Goal: Information Seeking & Learning: Understand process/instructions

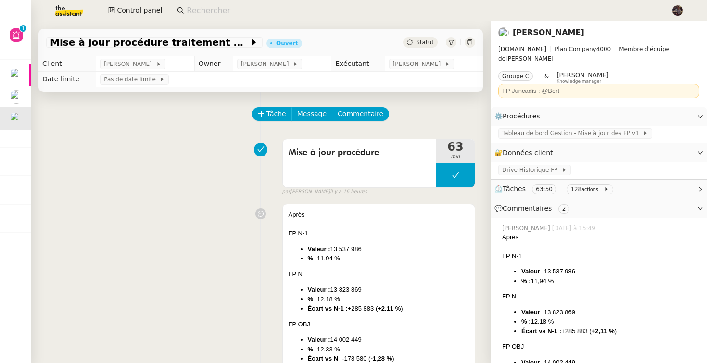
scroll to position [19, 0]
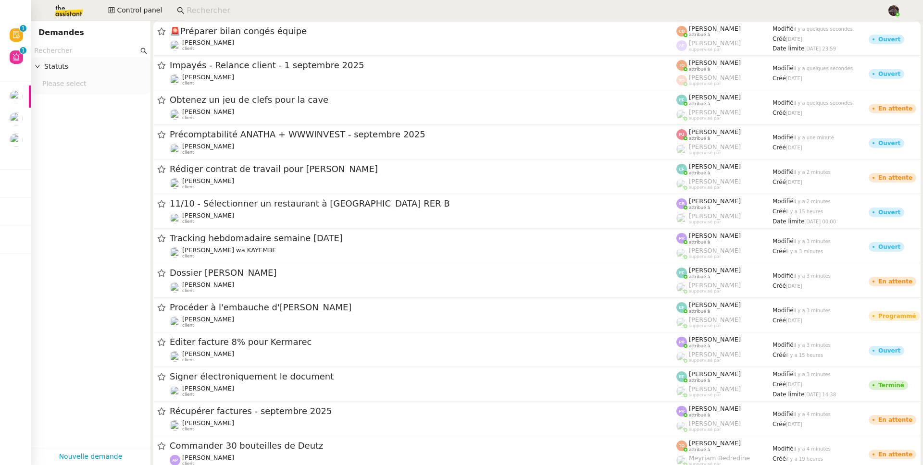
click at [241, 9] on input at bounding box center [532, 10] width 691 height 13
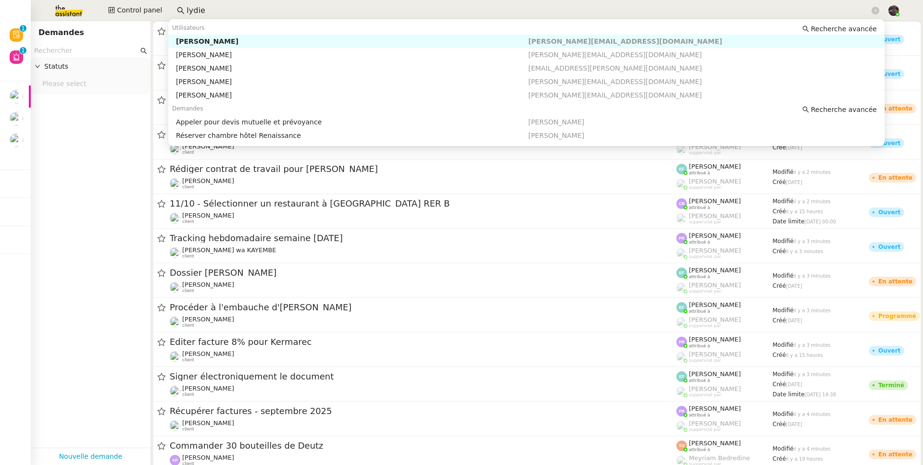
click at [226, 37] on div "[PERSON_NAME]" at bounding box center [352, 41] width 352 height 9
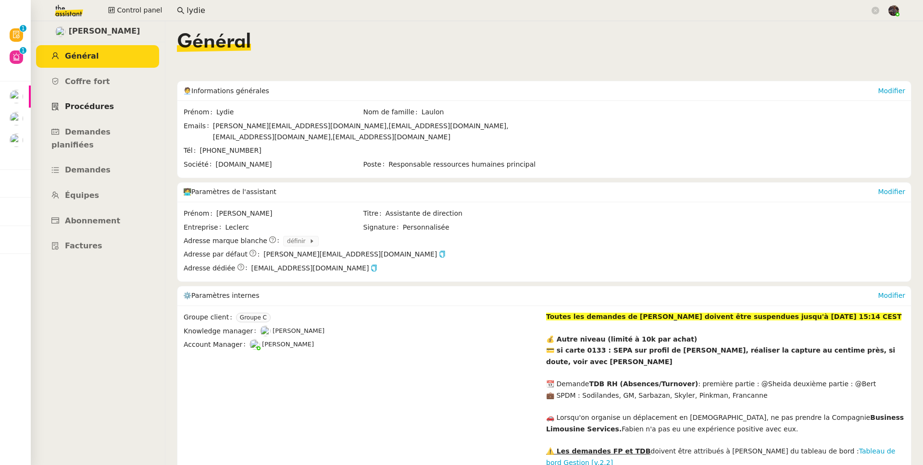
click at [67, 106] on span "Procédures" at bounding box center [89, 106] width 49 height 9
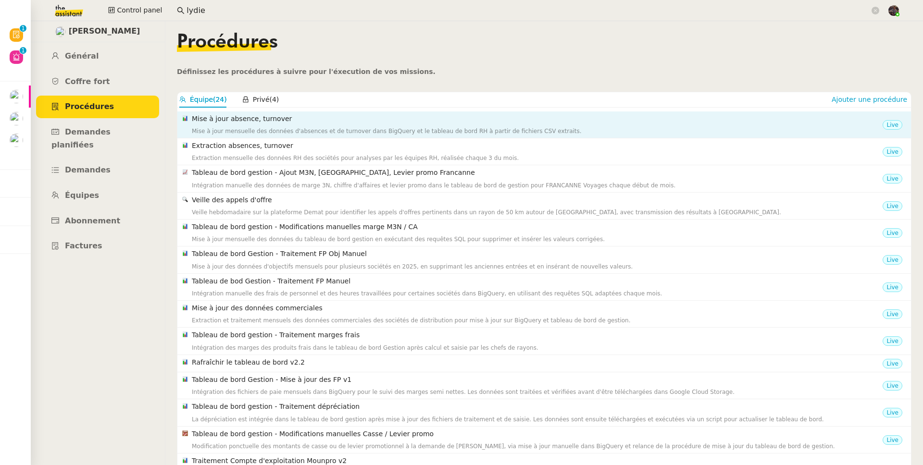
click at [302, 123] on h4 "Mise à jour absence, turnover" at bounding box center [537, 118] width 691 height 11
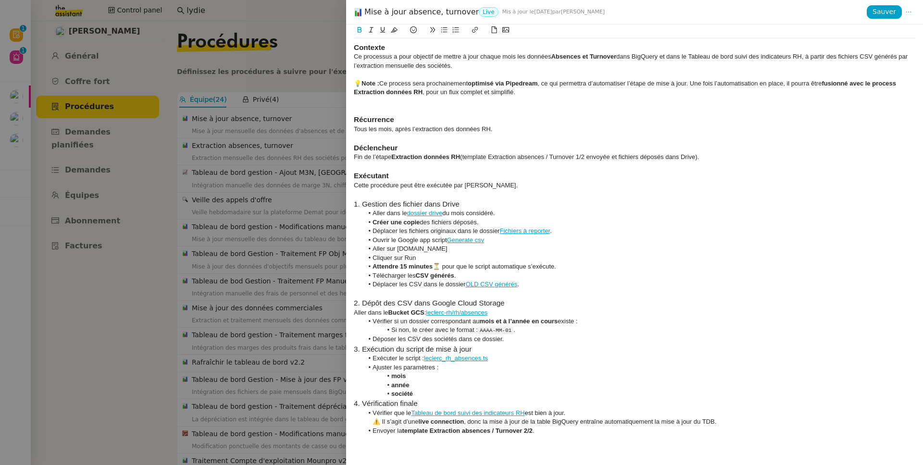
drag, startPoint x: 275, startPoint y: 187, endPoint x: 274, endPoint y: 180, distance: 6.3
click at [275, 187] on div at bounding box center [461, 232] width 923 height 465
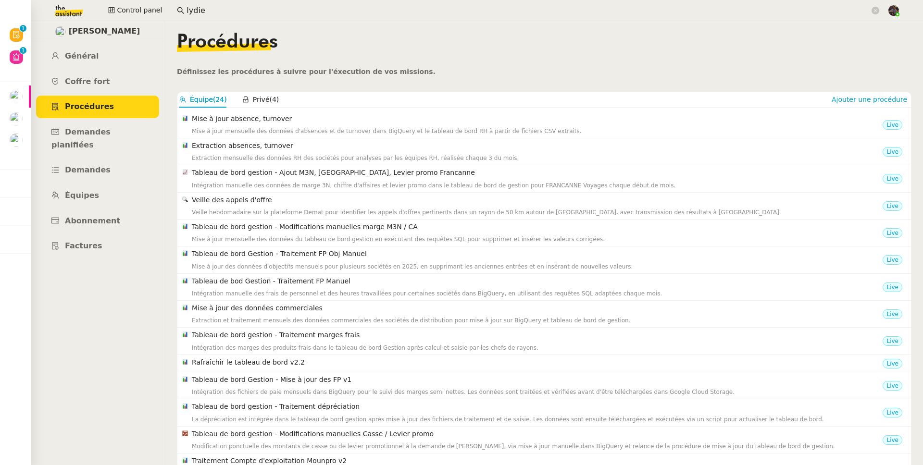
scroll to position [90, 0]
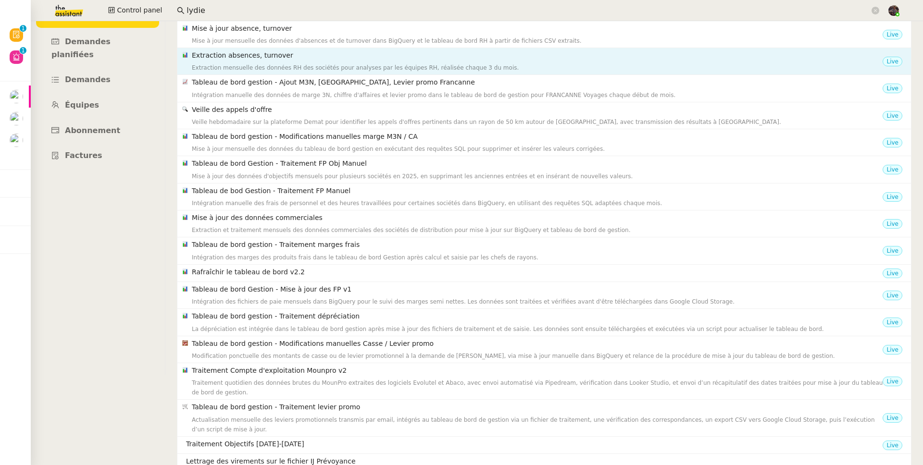
click at [261, 68] on div "Extraction mensuelle des données RH des sociétés pour analyses par les équipes …" at bounding box center [537, 68] width 691 height 10
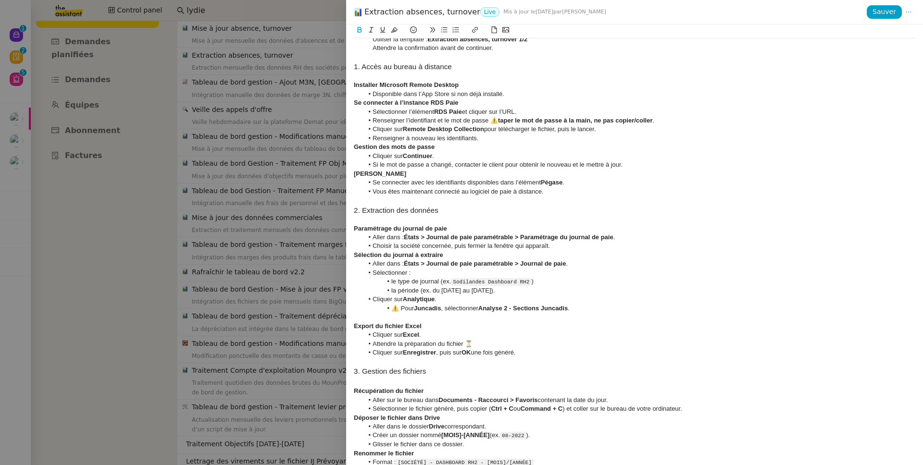
scroll to position [0, 0]
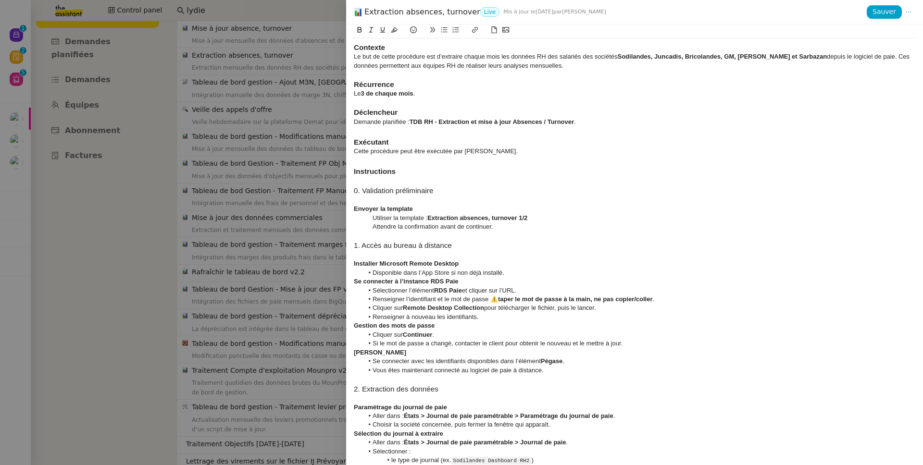
click at [187, 128] on div at bounding box center [461, 232] width 923 height 465
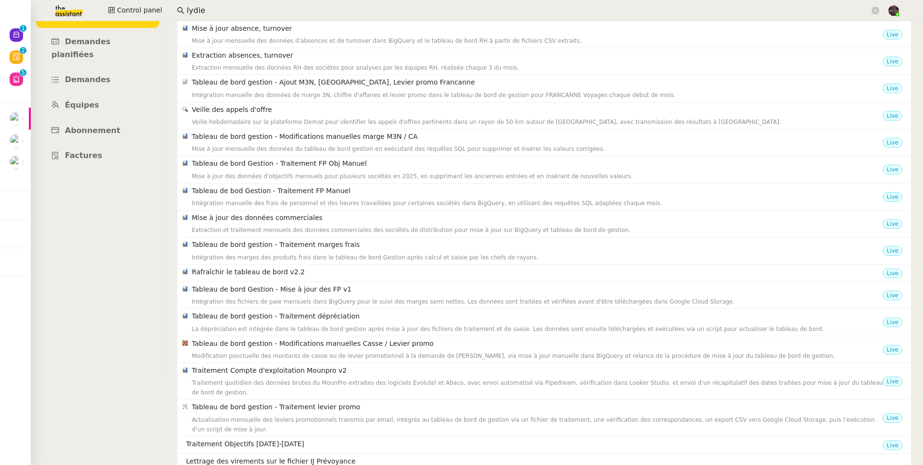
click at [218, 11] on input "lydie" at bounding box center [528, 10] width 683 height 13
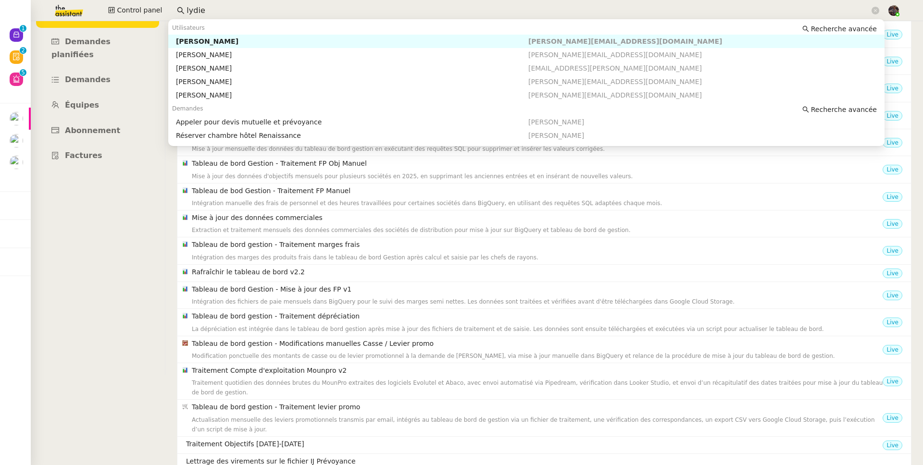
click at [215, 13] on input "lydie" at bounding box center [528, 10] width 683 height 13
click at [215, 12] on input "lydie" at bounding box center [528, 10] width 683 height 13
click at [226, 47] on nz-auto-option "[PERSON_NAME] [EMAIL_ADDRESS][DOMAIN_NAME]" at bounding box center [526, 41] width 716 height 13
type input "prisma"
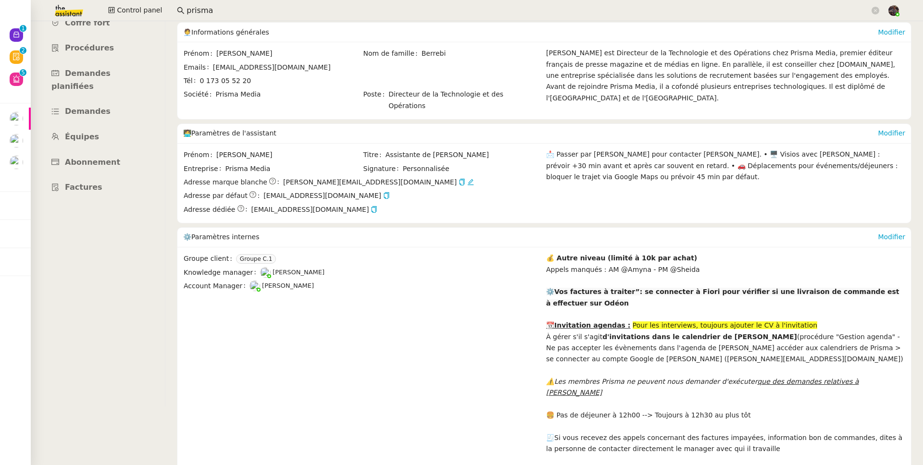
scroll to position [5, 0]
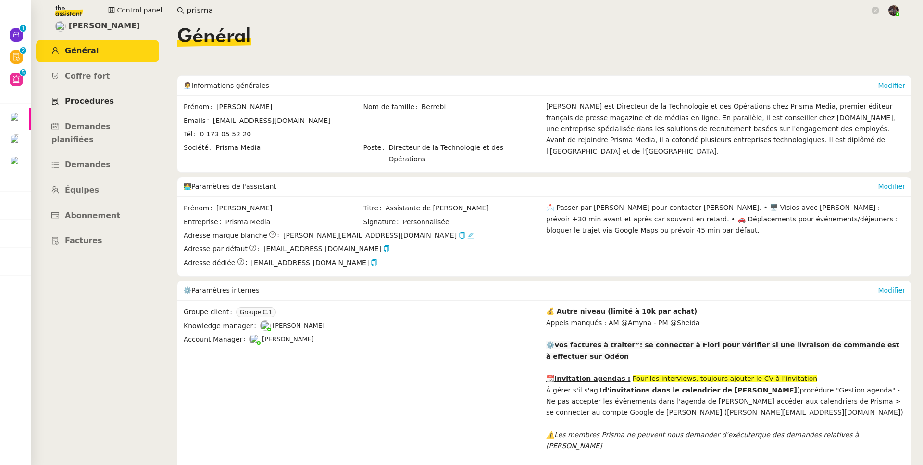
click at [101, 100] on span "Procédures" at bounding box center [89, 101] width 49 height 9
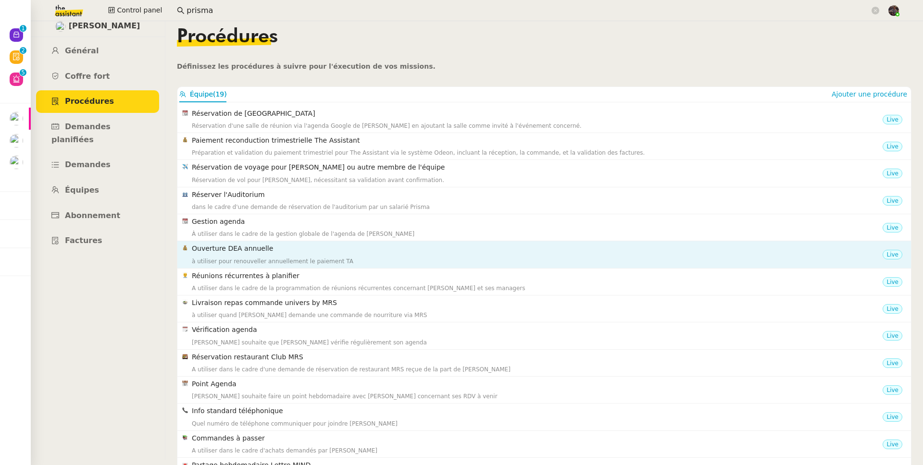
click at [265, 251] on h4 "Ouverture DEA annuelle" at bounding box center [537, 248] width 691 height 11
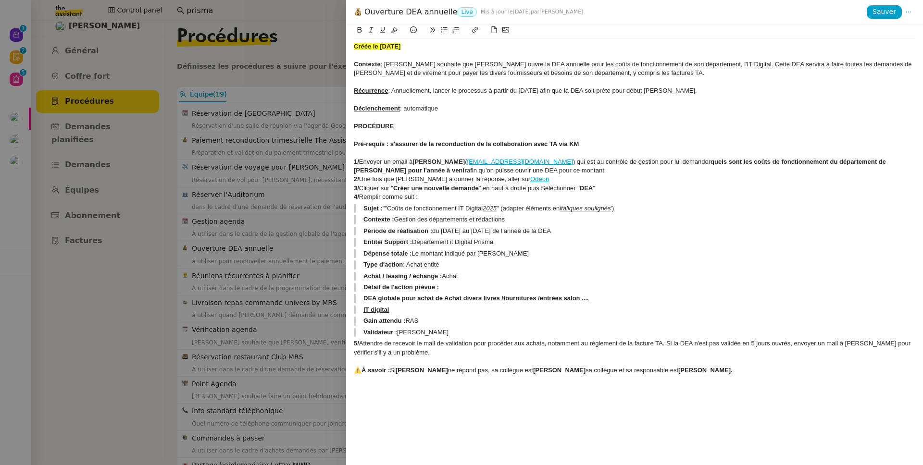
click at [477, 135] on div at bounding box center [635, 135] width 562 height 9
click at [626, 299] on blockquote "DEA globale pour achat de Achat divers livres /fournitures /entrées salon ...." at bounding box center [635, 298] width 562 height 9
click at [507, 134] on div at bounding box center [635, 135] width 562 height 9
click at [506, 132] on div at bounding box center [635, 135] width 562 height 9
copy div "Lorem ip 26/89/8127 Dolorsit : Ametc adipisci eli Sedd eiusm te INC utlabore et…"
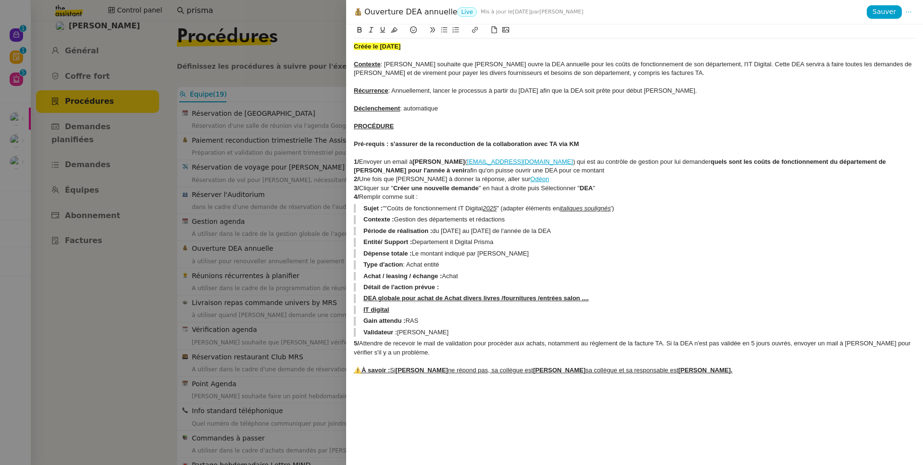
click at [227, 255] on div at bounding box center [461, 232] width 923 height 465
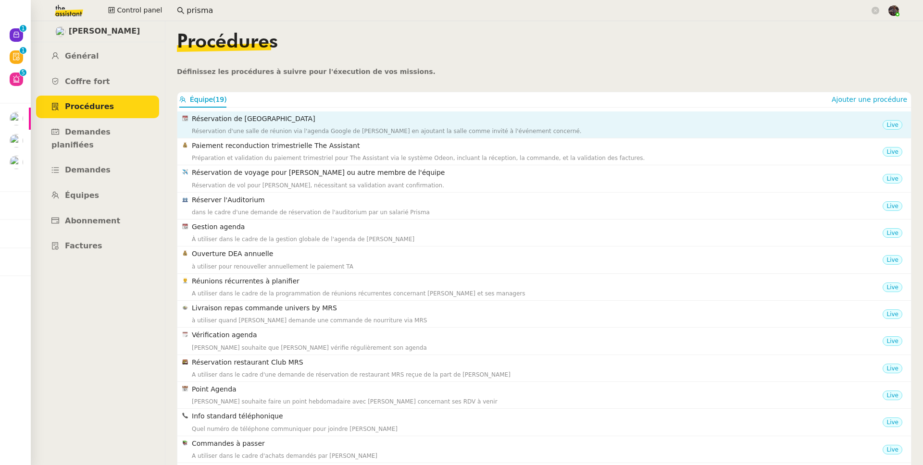
click at [261, 122] on h4 "Réservation de [GEOGRAPHIC_DATA]" at bounding box center [537, 118] width 691 height 11
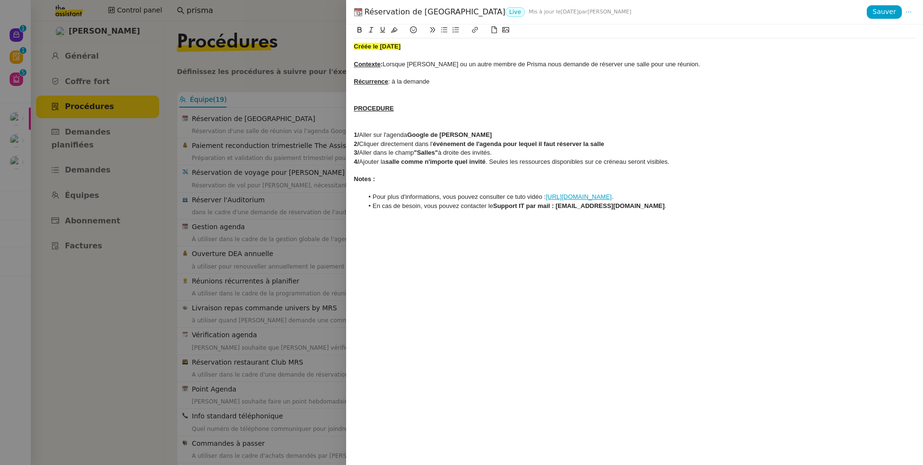
click at [262, 124] on div at bounding box center [461, 232] width 923 height 465
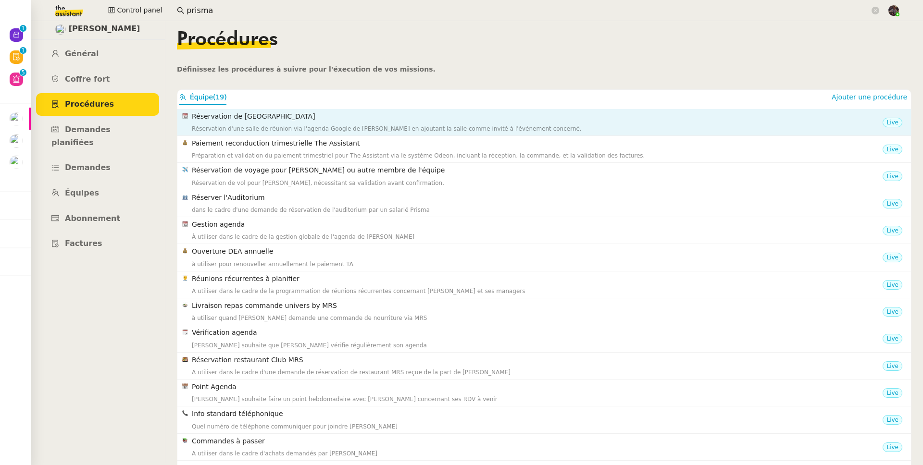
scroll to position [1, 0]
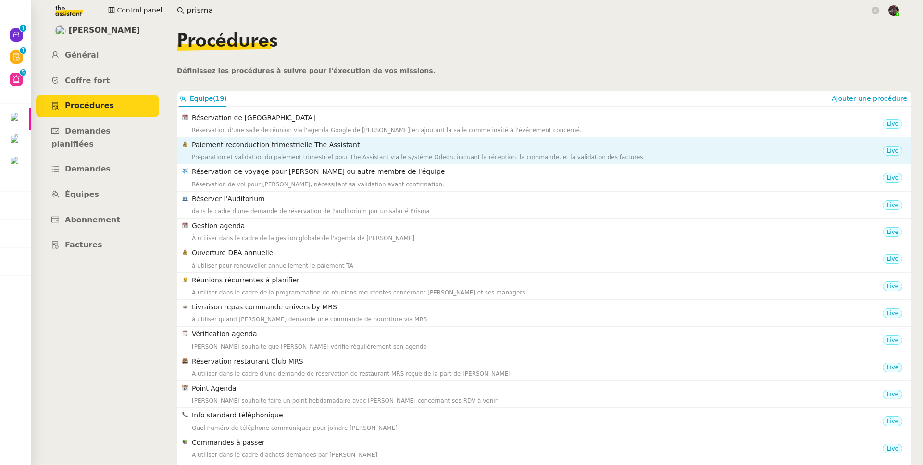
click at [278, 154] on div "Préparation et validation du paiement trimestriel pour The Assistant via le sys…" at bounding box center [537, 157] width 691 height 10
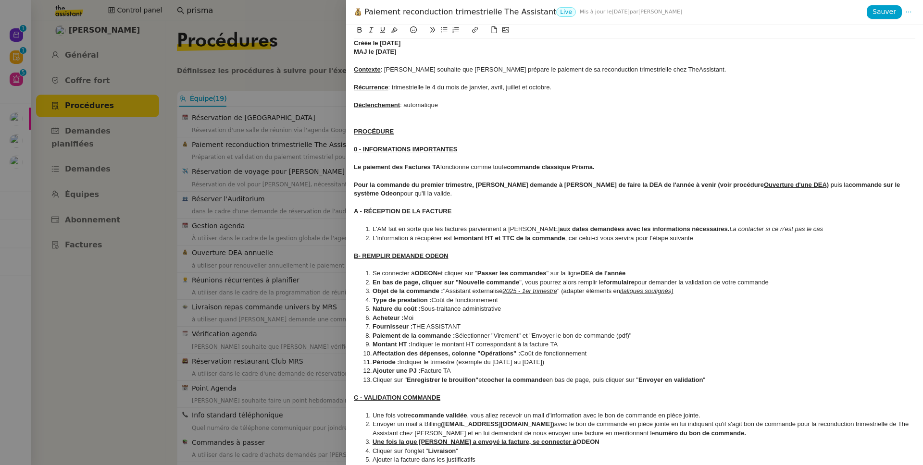
scroll to position [0, 0]
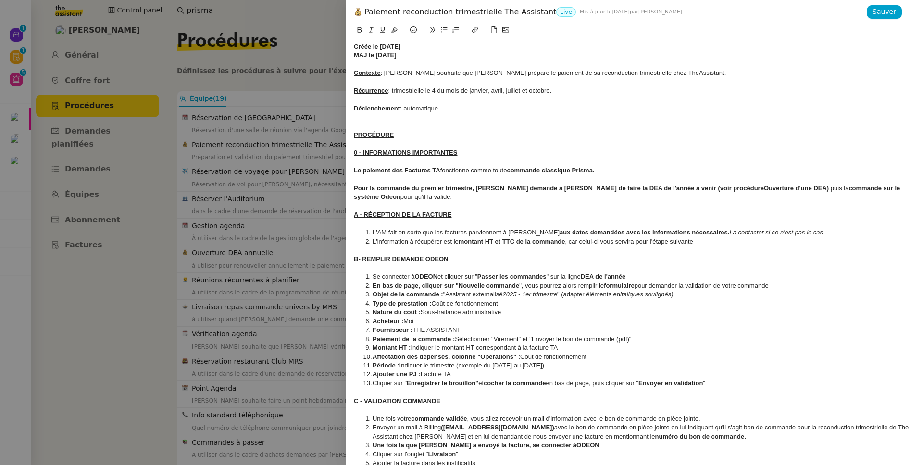
click at [381, 134] on u "PROCÉDURE" at bounding box center [374, 134] width 40 height 7
click at [524, 156] on div "0 - INFORMATIONS IMPORTANTES" at bounding box center [635, 153] width 562 height 9
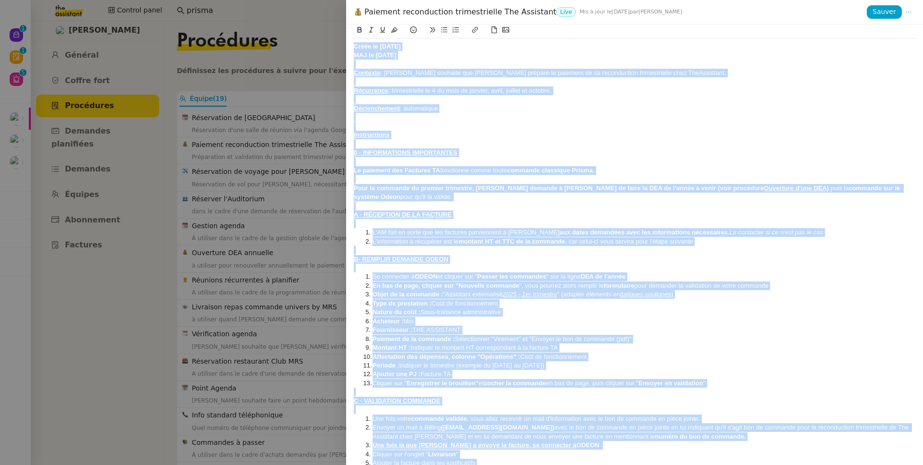
copy div "Lorem ip 69/93/8038 DOL si 55/35/5708 Ametcons : Adipi elitsedd eiu Temp incidi…"
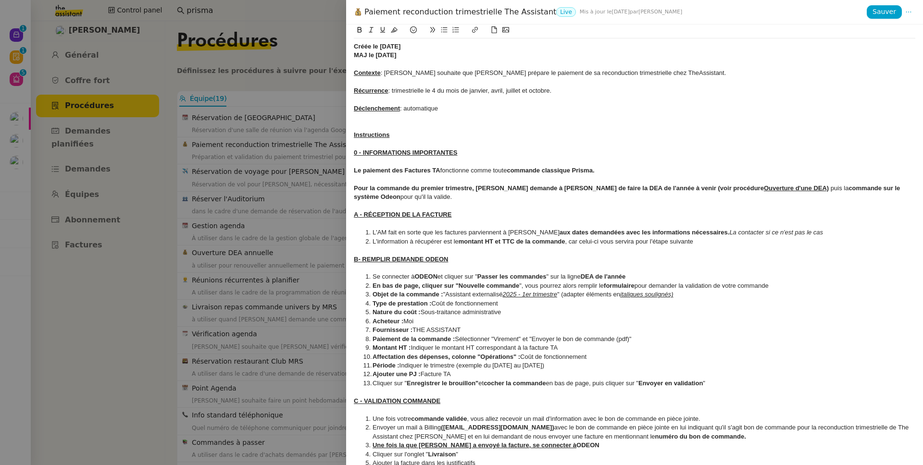
click at [434, 8] on div "Paiement reconduction trimestrielle The Assistant Live Mis à jour le [DATE] par…" at bounding box center [610, 12] width 513 height 11
copy div "Paiement reconduction trimestrielle The Assistant"
click at [615, 91] on div "Récurrence : trimestrielle le 4 du mois de janvier, avril, juillet et octobre." at bounding box center [635, 91] width 562 height 9
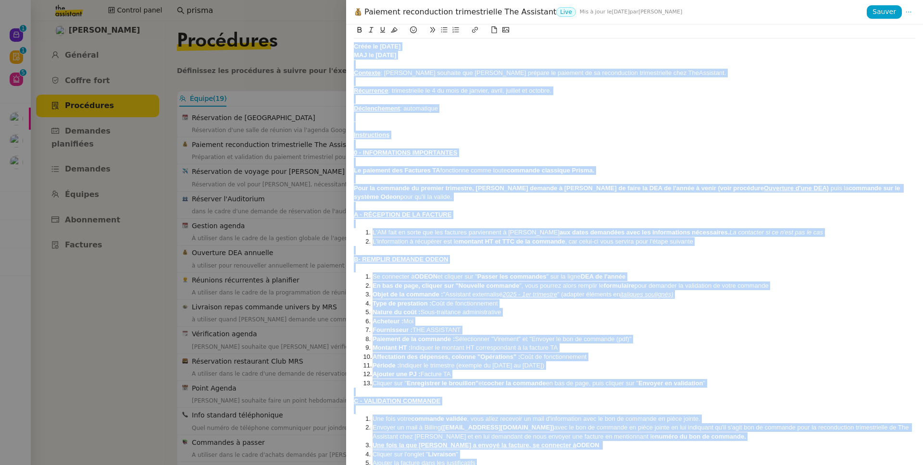
copy div "Lorem ip 69/93/8038 DOL si 55/35/5708 Ametcons : Adipi elitsedd eiu Temp incidi…"
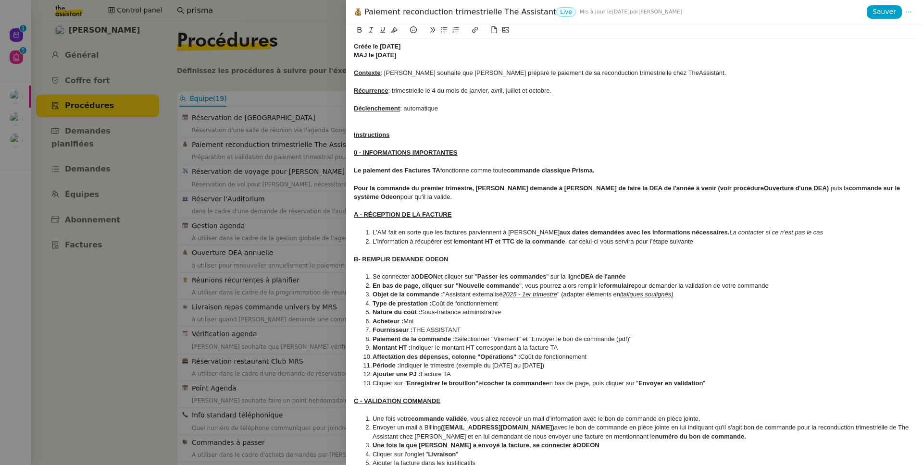
click at [222, 176] on div at bounding box center [461, 232] width 923 height 465
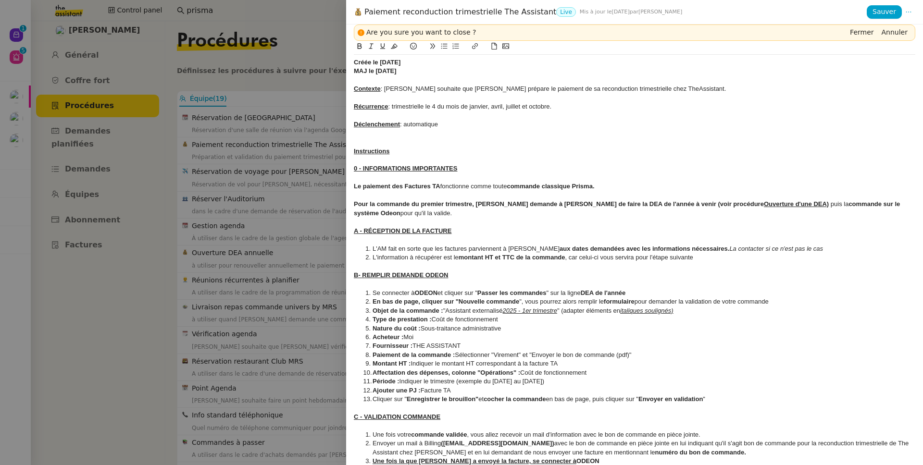
click at [262, 348] on div at bounding box center [461, 232] width 923 height 465
click at [482, 10] on div "Paiement reconduction trimestrielle The Assistant Live Mis à jour le [DATE] par…" at bounding box center [610, 12] width 513 height 11
copy div "Paiement reconduction trimestrielle The Assistant"
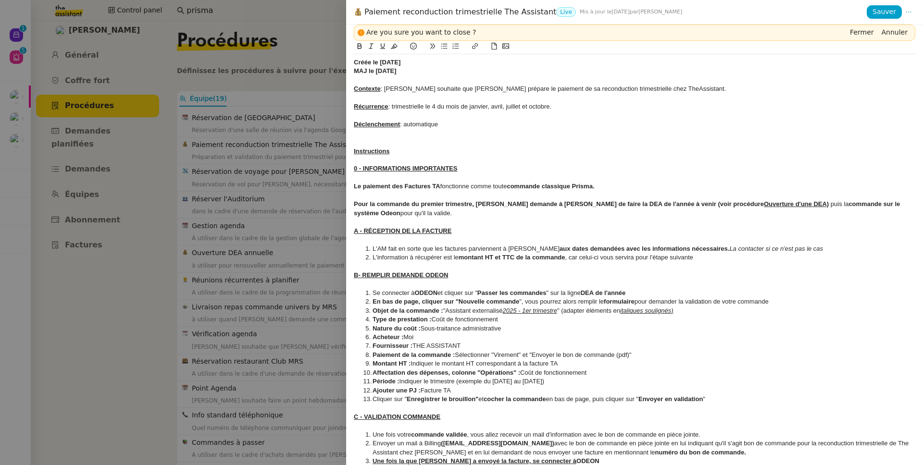
click at [387, 136] on div at bounding box center [635, 133] width 562 height 9
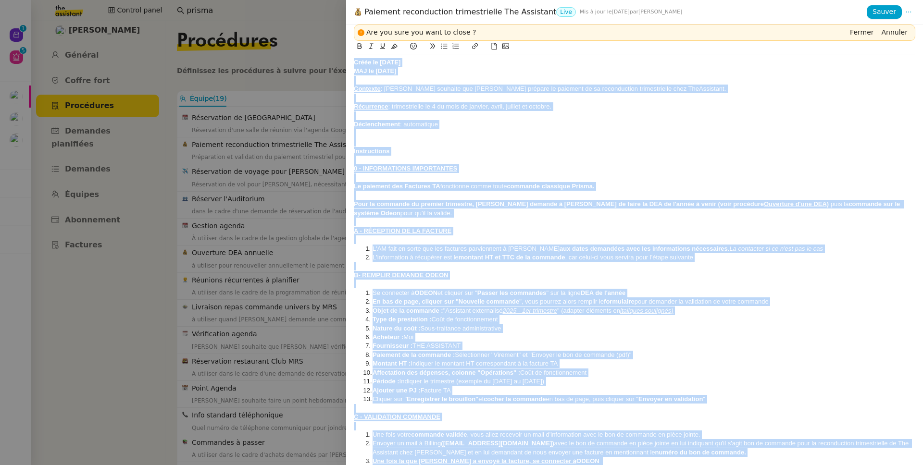
copy div "Lorem ip 69/93/8038 DOL si 55/35/5708 Ametcons : Adipi elitsedd eiu Temp incidi…"
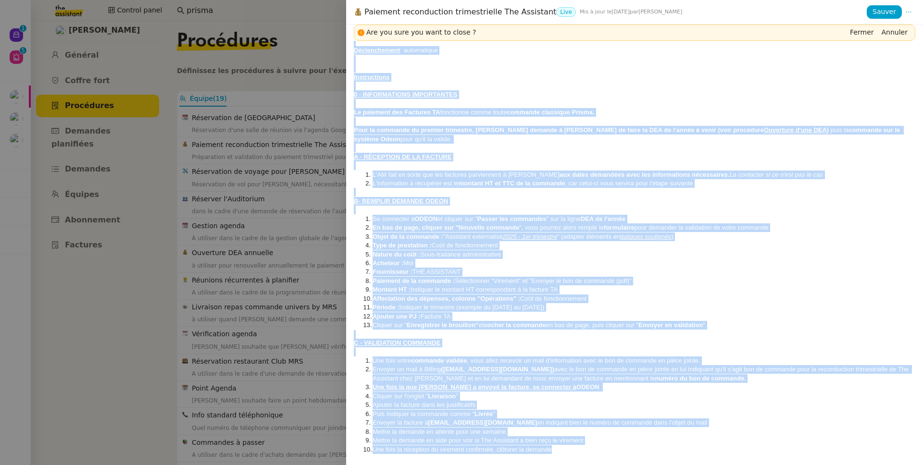
scroll to position [75, 0]
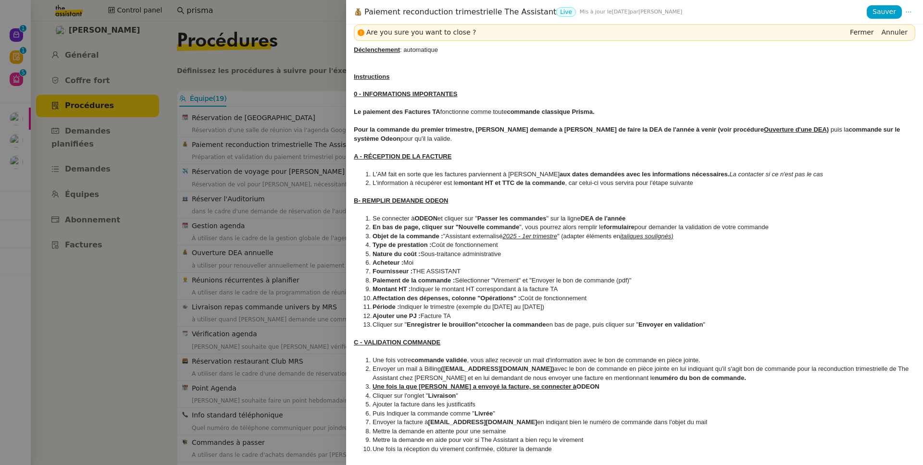
click at [483, 191] on div at bounding box center [635, 192] width 562 height 9
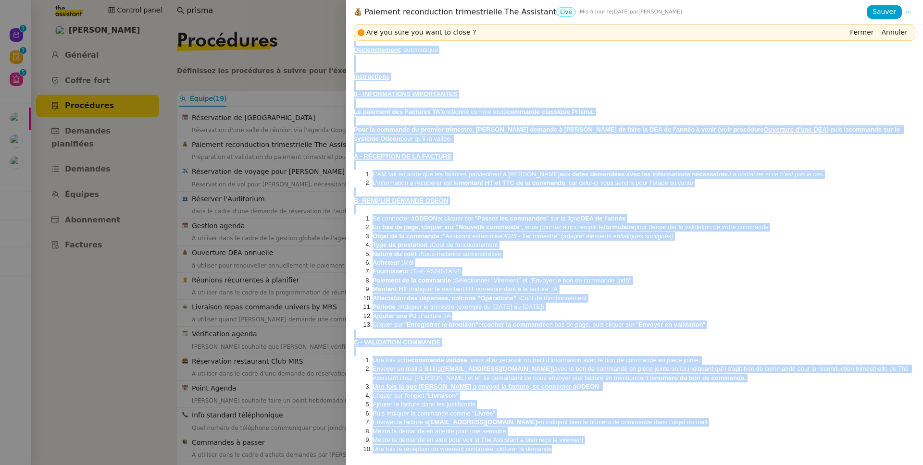
copy div "Lorem ip 69/93/8038 DOL si 55/35/5708 Ametcons : Adipi elitsedd eiu Temp incidi…"
click at [603, 138] on div "Pour la commande du premier trimestre, [PERSON_NAME] demande à [PERSON_NAME] de…" at bounding box center [635, 135] width 562 height 18
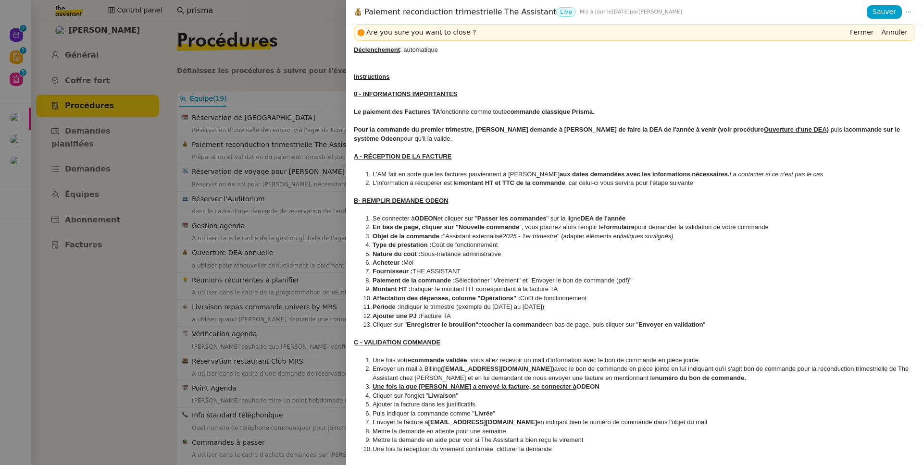
click at [760, 159] on div "A - RÉCEPTION DE LA FACTURE" at bounding box center [635, 156] width 562 height 9
click at [583, 208] on div at bounding box center [635, 209] width 562 height 9
click at [279, 202] on div at bounding box center [461, 232] width 923 height 465
click at [281, 192] on div at bounding box center [461, 232] width 923 height 465
click at [293, 172] on div at bounding box center [461, 232] width 923 height 465
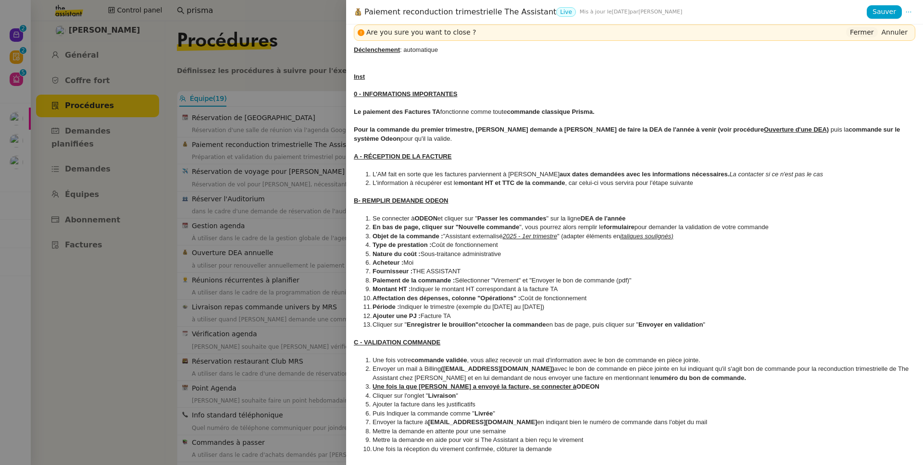
click at [864, 34] on span "Fermer" at bounding box center [862, 32] width 24 height 10
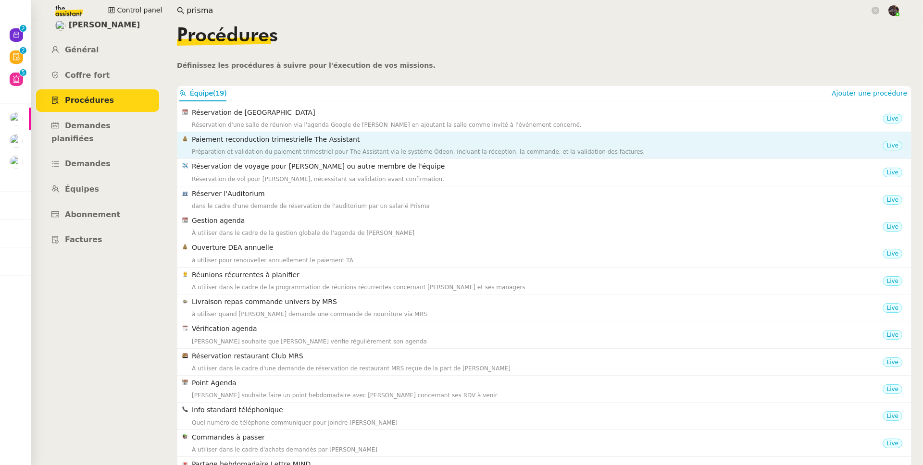
scroll to position [0, 0]
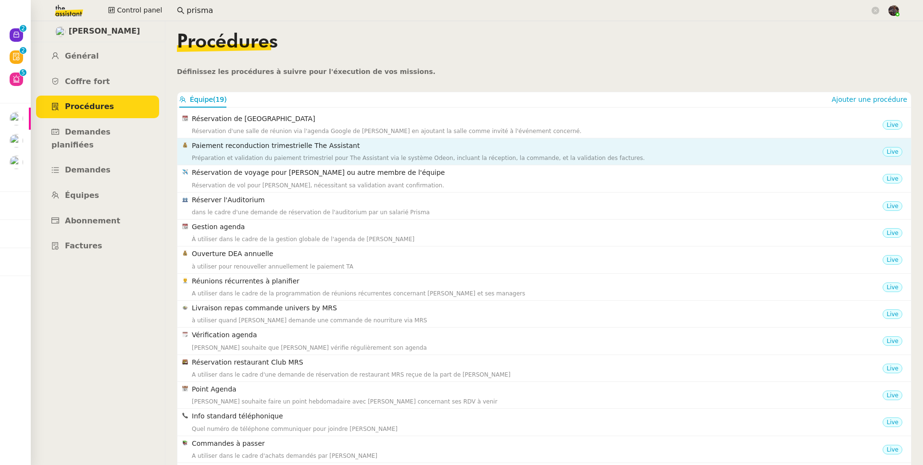
click at [323, 150] on h4 "Paiement reconduction trimestrielle The Assistant" at bounding box center [537, 145] width 691 height 11
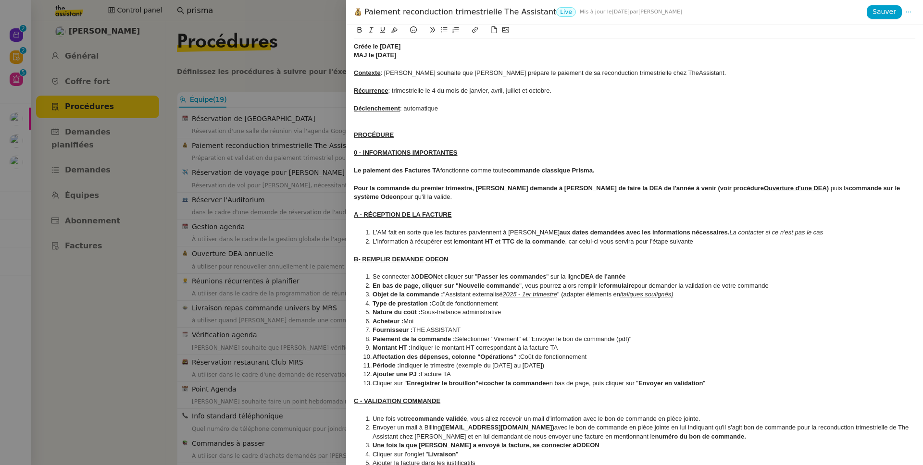
click at [216, 176] on div at bounding box center [461, 232] width 923 height 465
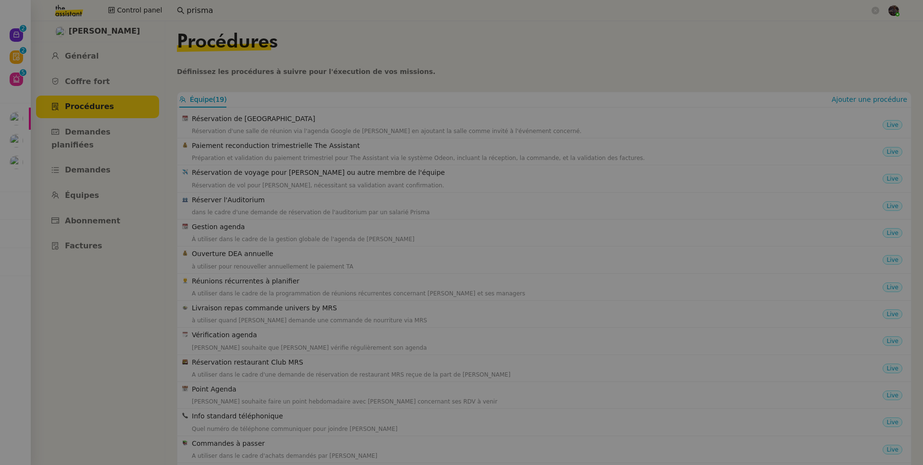
click at [255, 262] on div "à utiliser pour renouveller annuellement le paiement TA" at bounding box center [537, 267] width 691 height 10
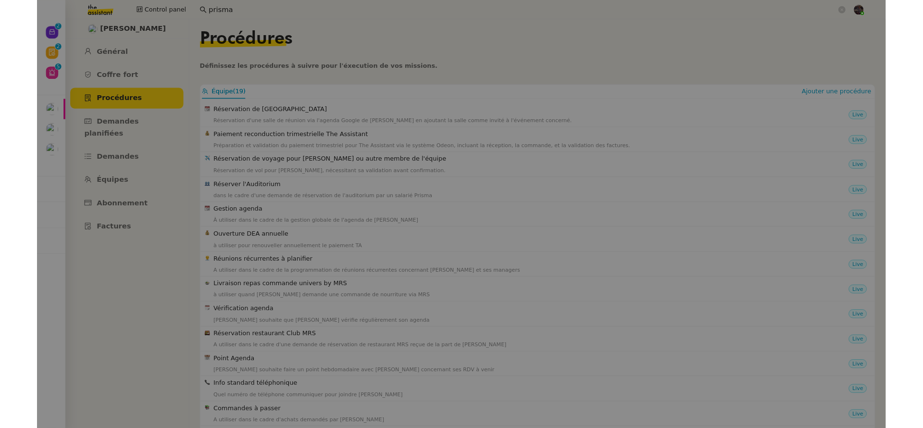
scroll to position [90, 0]
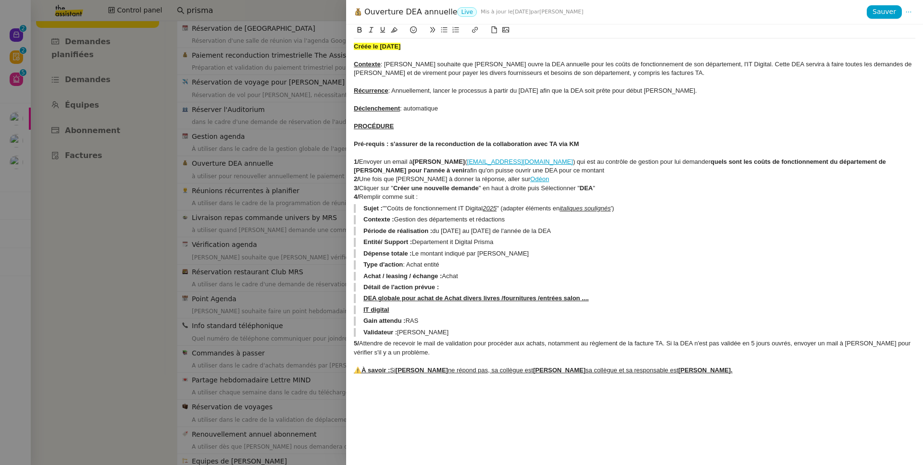
click at [244, 176] on div at bounding box center [461, 232] width 923 height 465
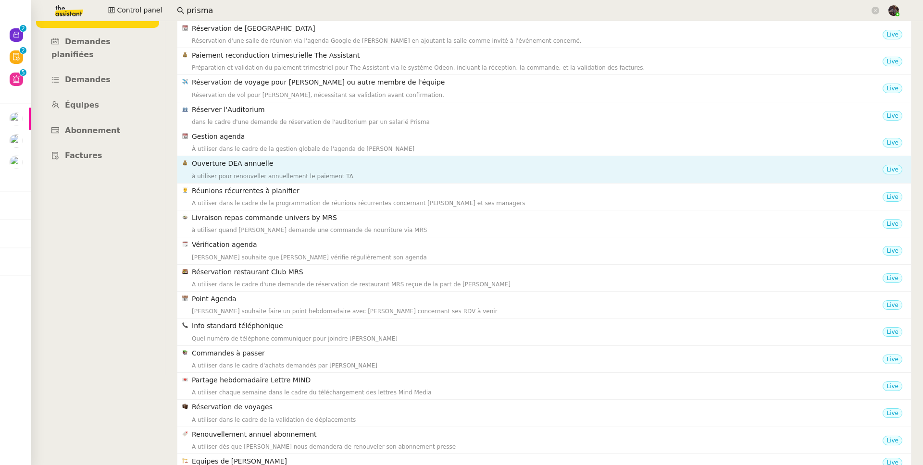
click at [275, 166] on h4 "Ouverture DEA annuelle" at bounding box center [537, 163] width 691 height 11
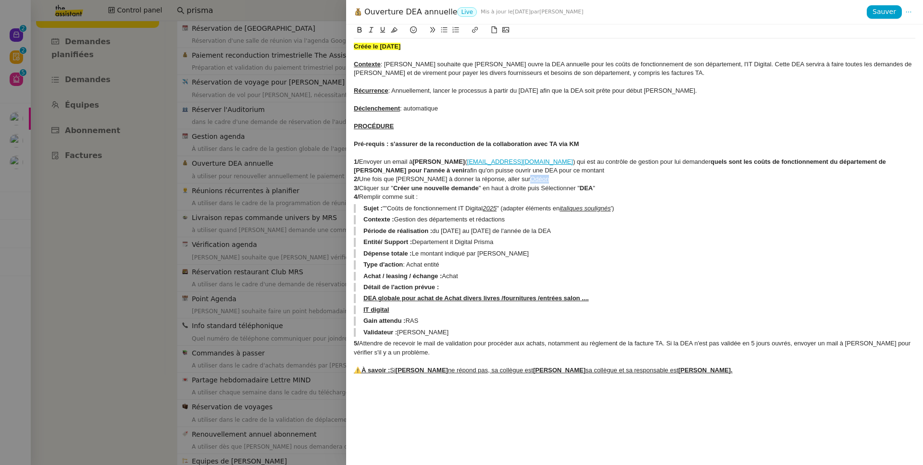
drag, startPoint x: 540, startPoint y: 181, endPoint x: 509, endPoint y: 180, distance: 30.8
click at [509, 180] on div "2/ Une fois que [PERSON_NAME] à donner la réponse, aller sur Odéon" at bounding box center [635, 179] width 562 height 9
copy link "Odéon"
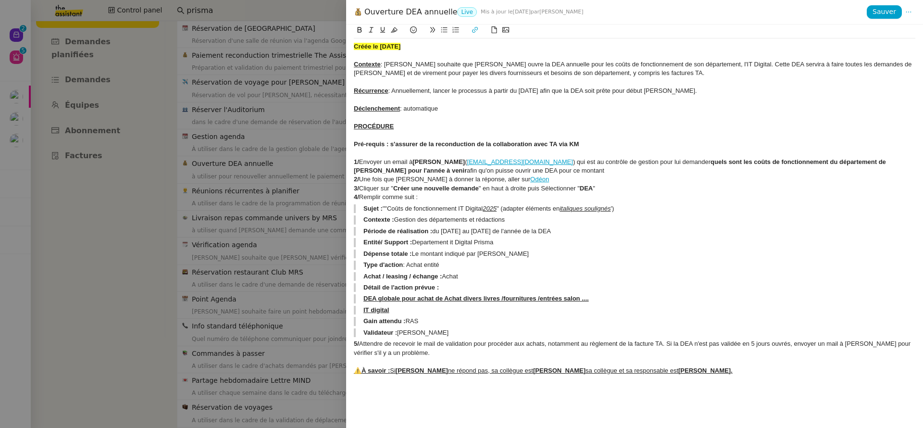
click at [251, 159] on div at bounding box center [461, 214] width 923 height 428
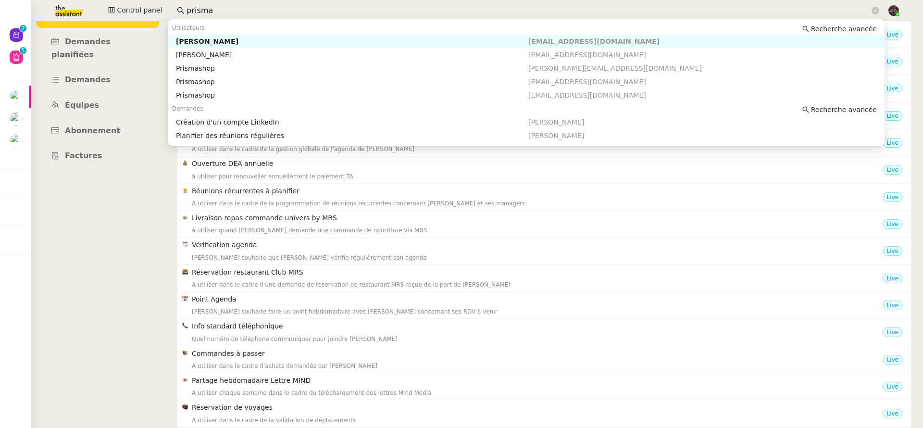
click at [204, 13] on input "prisma" at bounding box center [528, 10] width 683 height 13
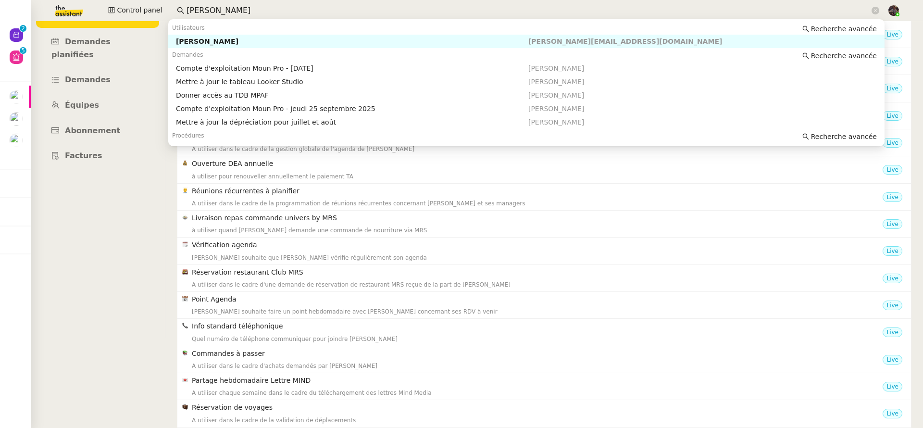
click at [222, 37] on div "[PERSON_NAME]" at bounding box center [352, 41] width 352 height 9
type input "[PERSON_NAME]"
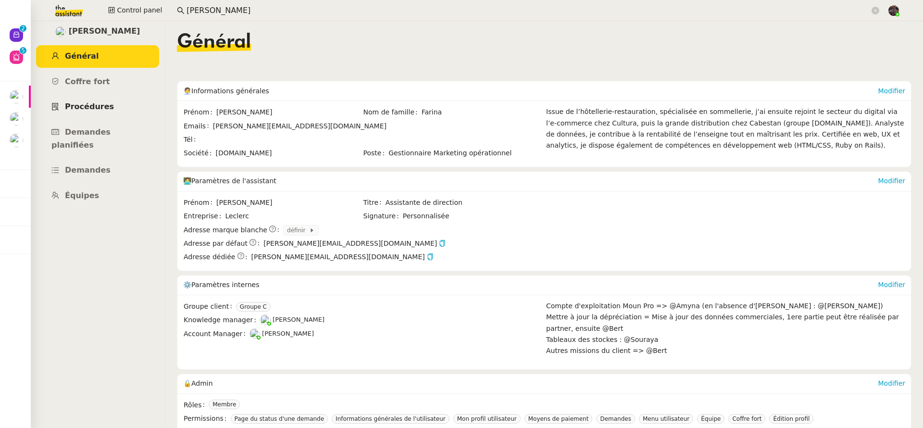
click at [102, 103] on span "Procédures" at bounding box center [89, 106] width 49 height 9
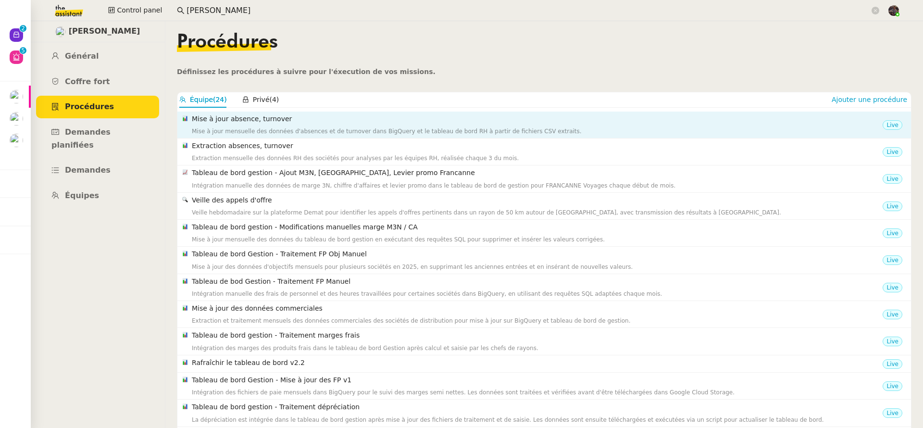
click at [259, 131] on div "Mise à jour mensuelle des données d'absences et de turnover dans BigQuery et le…" at bounding box center [537, 131] width 691 height 10
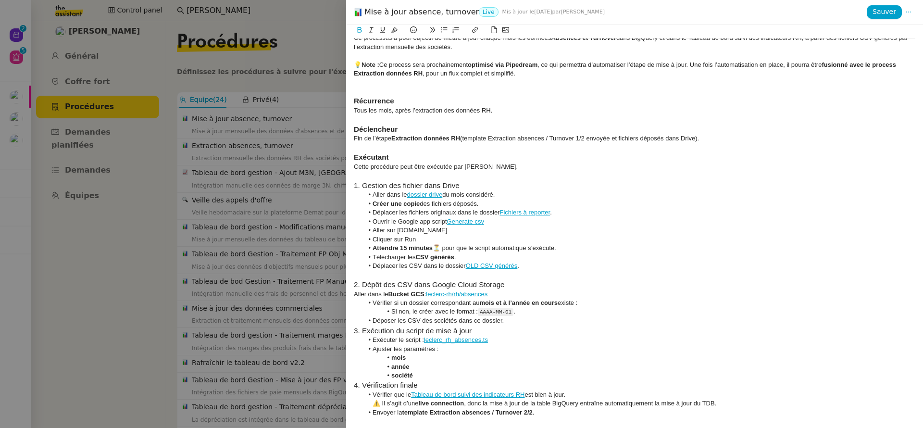
scroll to position [20, 0]
click at [252, 206] on div at bounding box center [461, 214] width 923 height 428
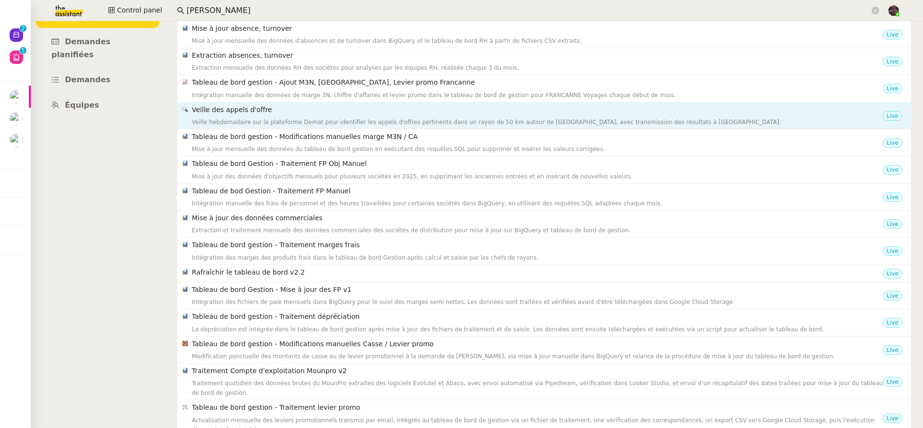
scroll to position [0, 0]
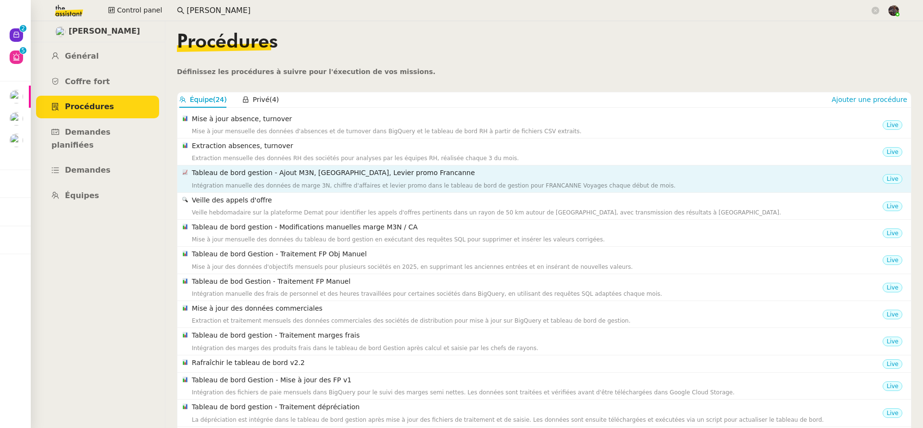
click at [265, 172] on h4 "Tableau de bord gestion - Ajout M3N, [GEOGRAPHIC_DATA], Levier promo Francanne" at bounding box center [537, 172] width 691 height 11
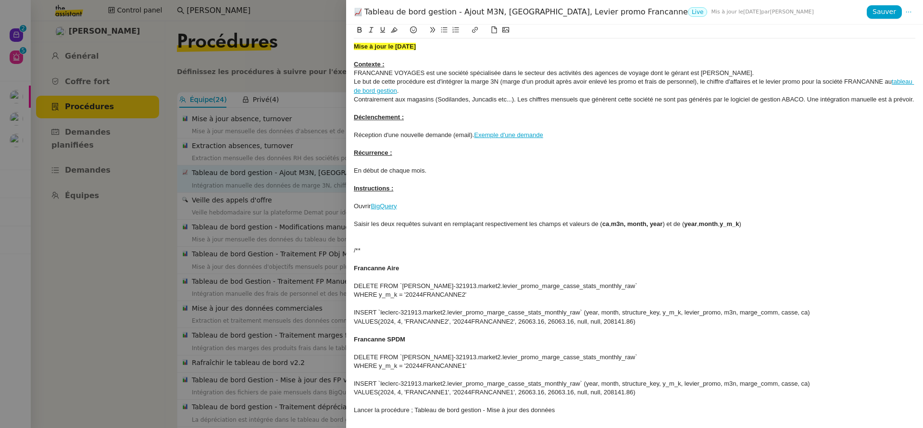
click at [265, 172] on div at bounding box center [461, 214] width 923 height 428
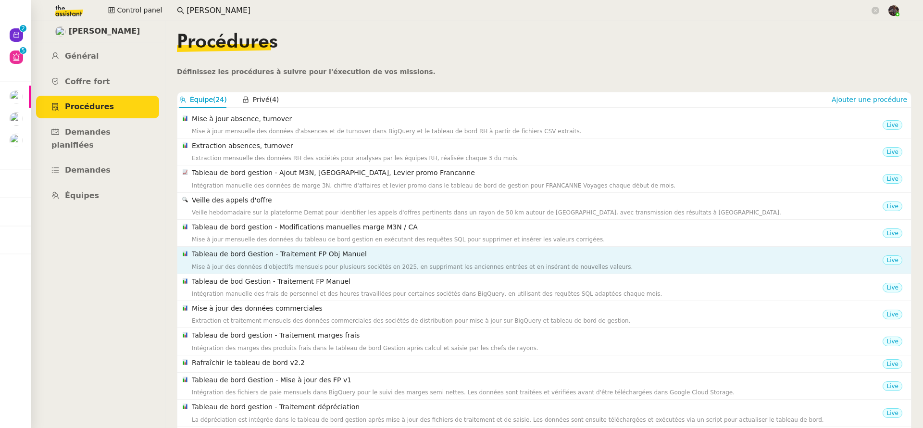
scroll to position [90, 0]
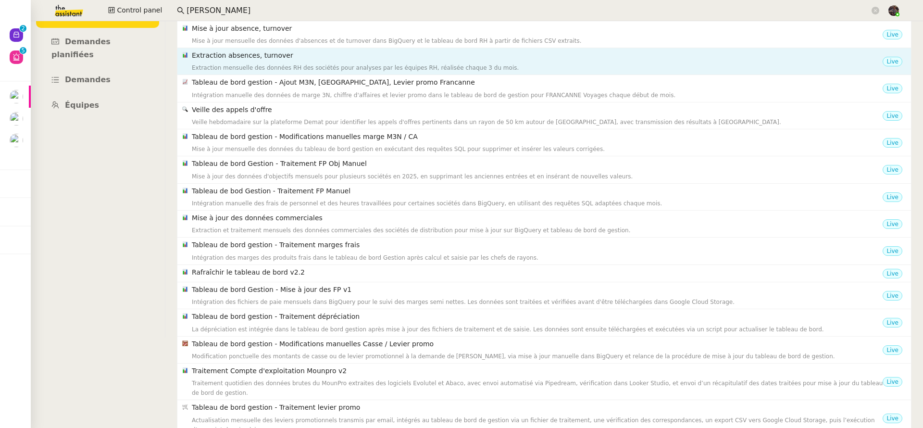
click at [257, 67] on div "Extraction mensuelle des données RH des sociétés pour analyses par les équipes …" at bounding box center [537, 68] width 691 height 10
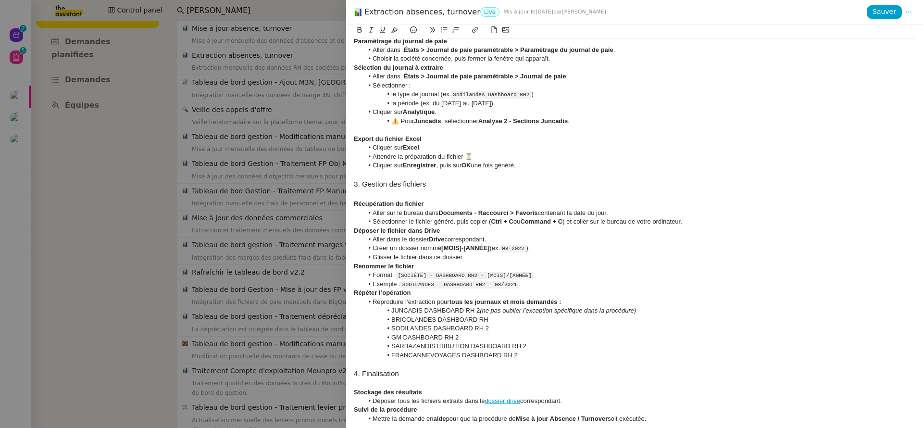
scroll to position [373, 0]
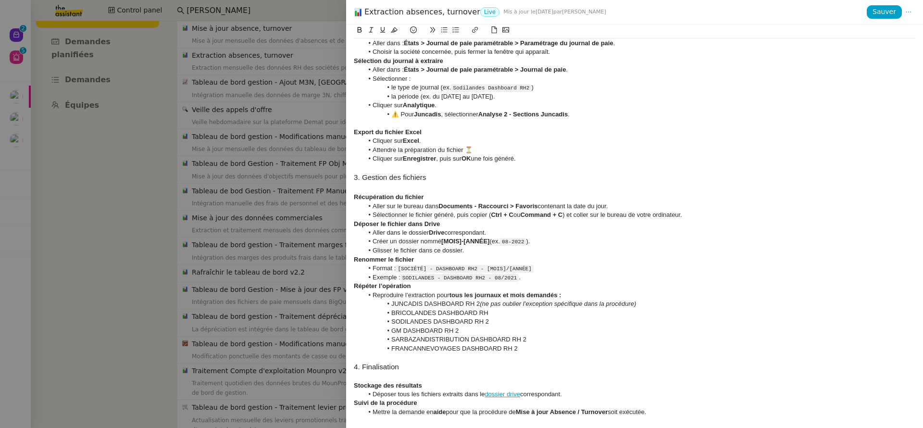
click at [259, 225] on div at bounding box center [461, 214] width 923 height 428
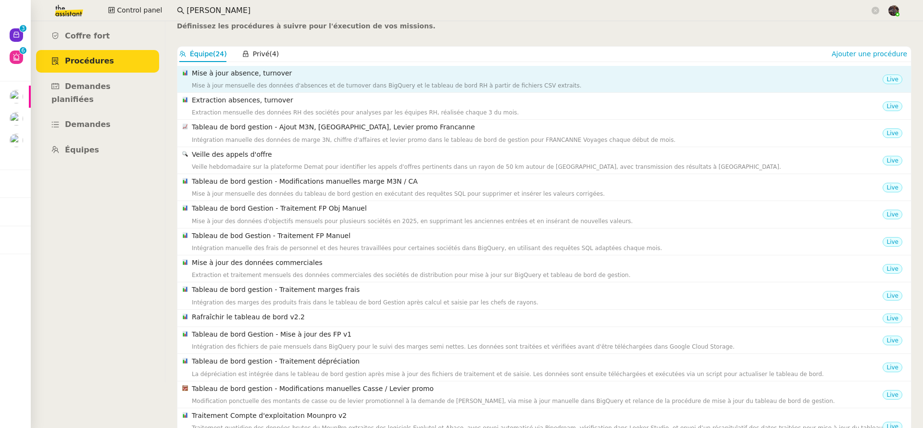
scroll to position [0, 0]
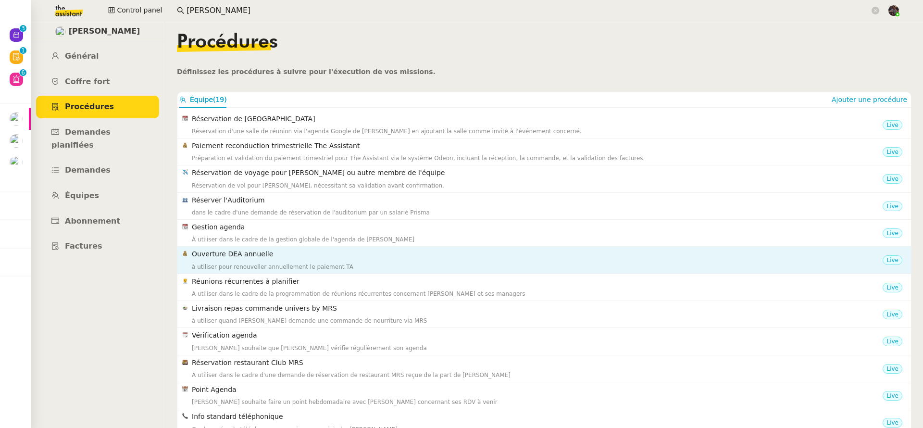
click at [290, 253] on h4 "Ouverture DEA annuelle" at bounding box center [537, 254] width 691 height 11
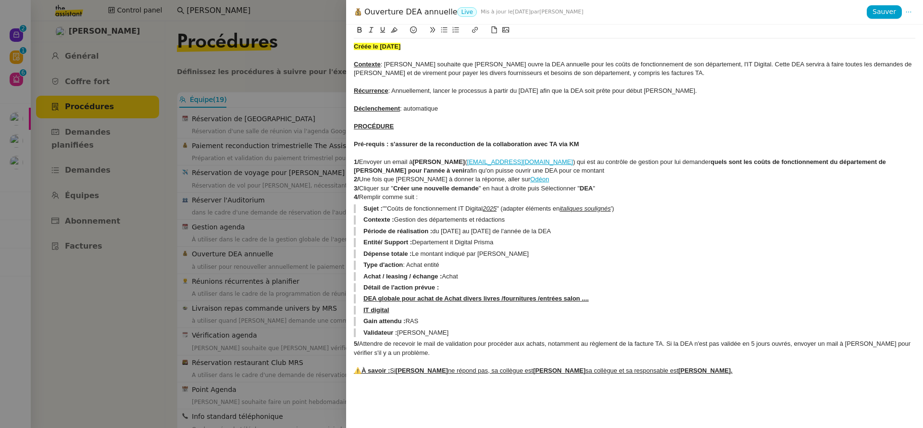
click at [287, 255] on div at bounding box center [461, 214] width 923 height 428
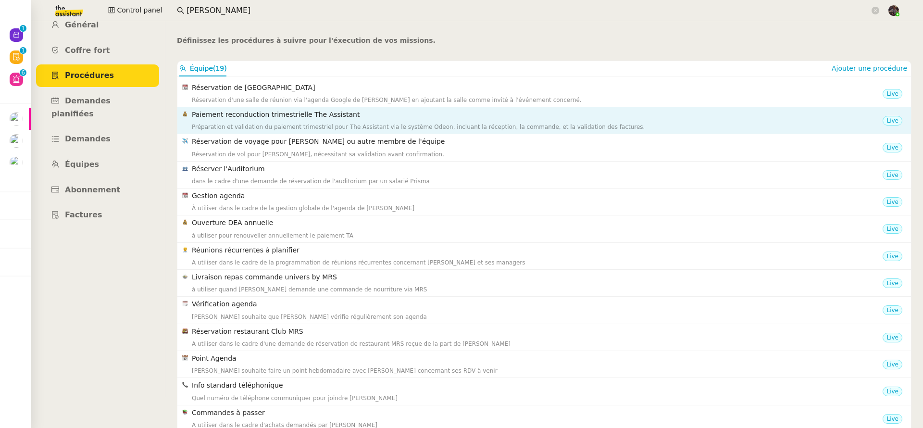
scroll to position [19, 0]
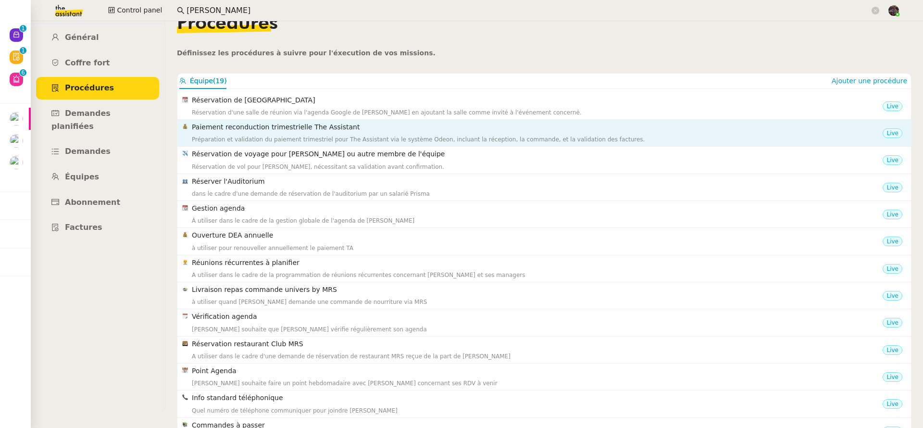
click at [244, 133] on div "Paiement reconduction trimestrielle The Assistant Préparation et validation du …" at bounding box center [537, 133] width 691 height 23
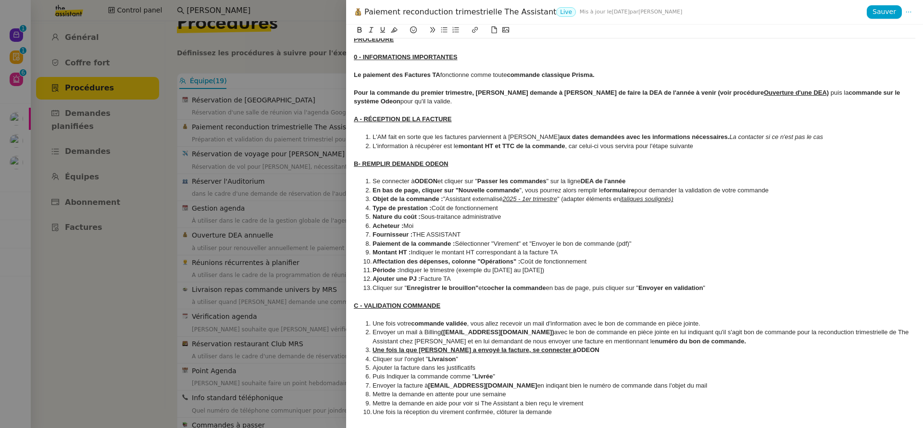
scroll to position [0, 0]
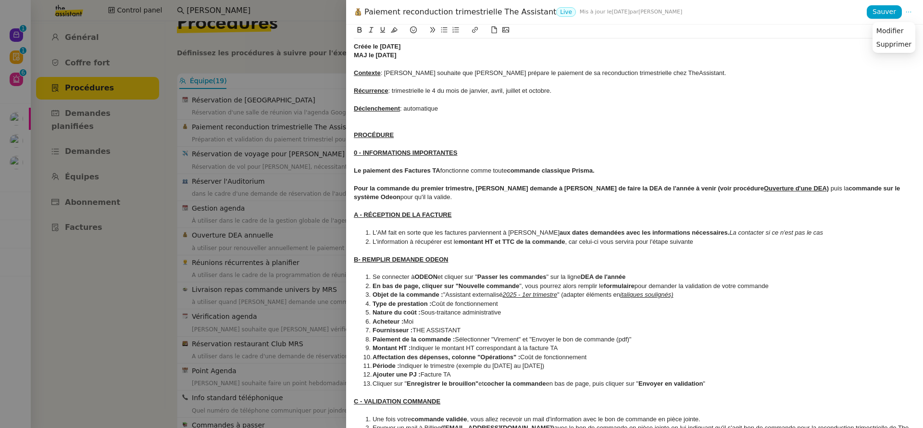
click at [912, 12] on icon at bounding box center [908, 12] width 7 height 7
click at [897, 29] on span "Modifier" at bounding box center [890, 30] width 27 height 9
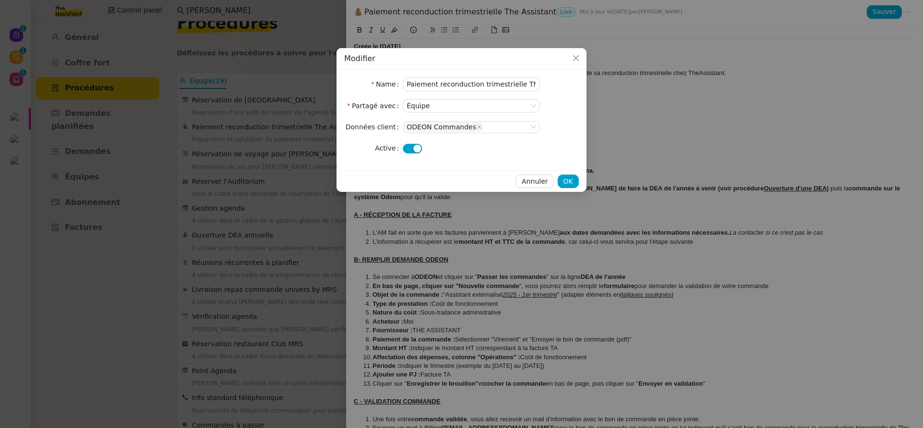
click at [291, 322] on nz-modal-container "Modifier Name Paiement reconduction trimestrielle The Assistant Partagé avec Éq…" at bounding box center [461, 214] width 923 height 428
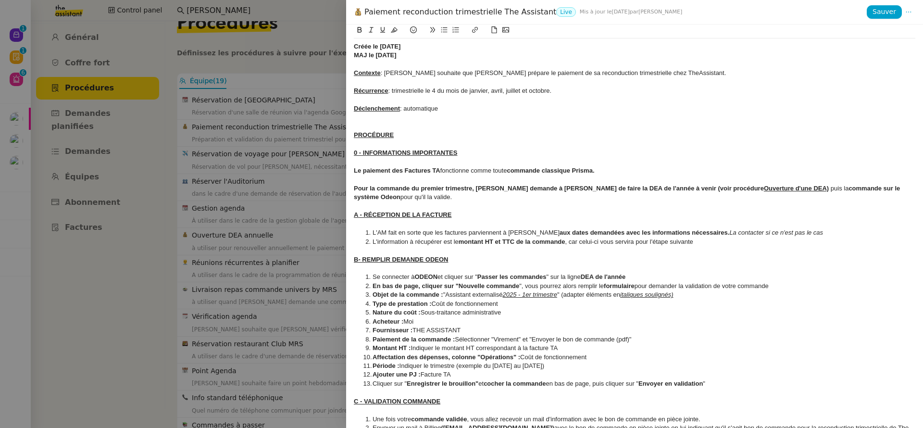
click at [291, 317] on div at bounding box center [461, 214] width 923 height 428
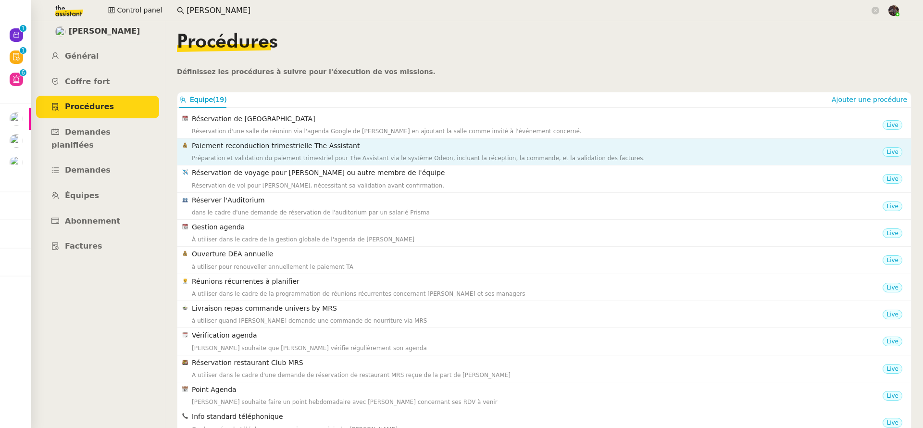
click at [314, 143] on h4 "Paiement reconduction trimestrielle The Assistant" at bounding box center [537, 145] width 691 height 11
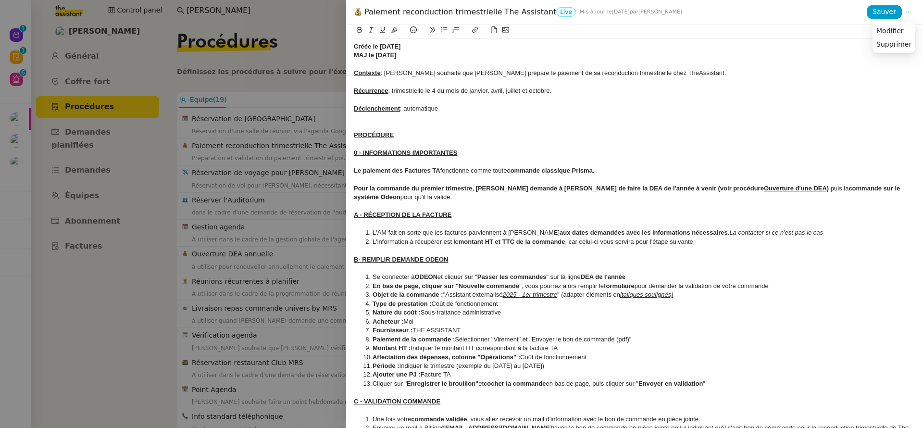
click at [909, 13] on icon at bounding box center [908, 12] width 7 height 7
click at [899, 31] on span "Modifier" at bounding box center [890, 30] width 27 height 9
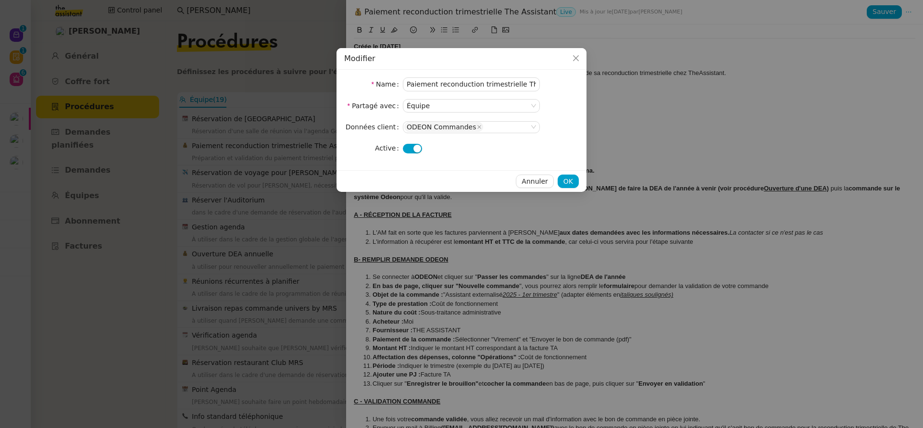
click at [720, 77] on nz-modal-container "Modifier Name Paiement reconduction trimestrielle The Assistant Partagé avec Éq…" at bounding box center [461, 214] width 923 height 428
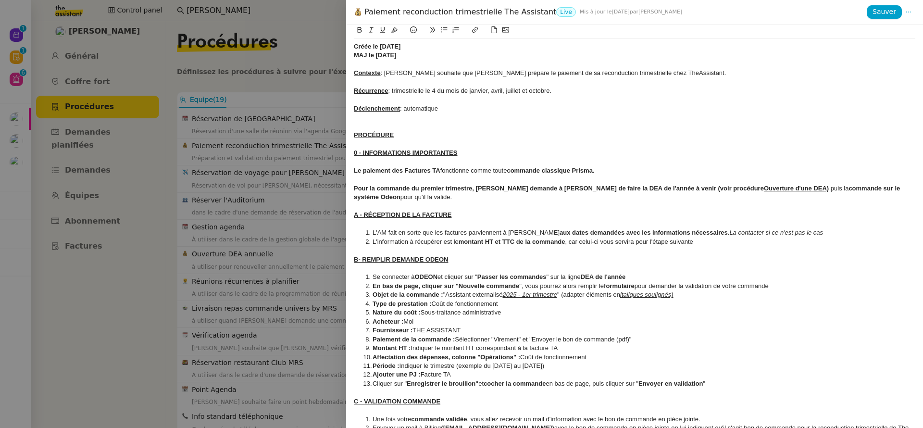
click at [326, 166] on div at bounding box center [461, 214] width 923 height 428
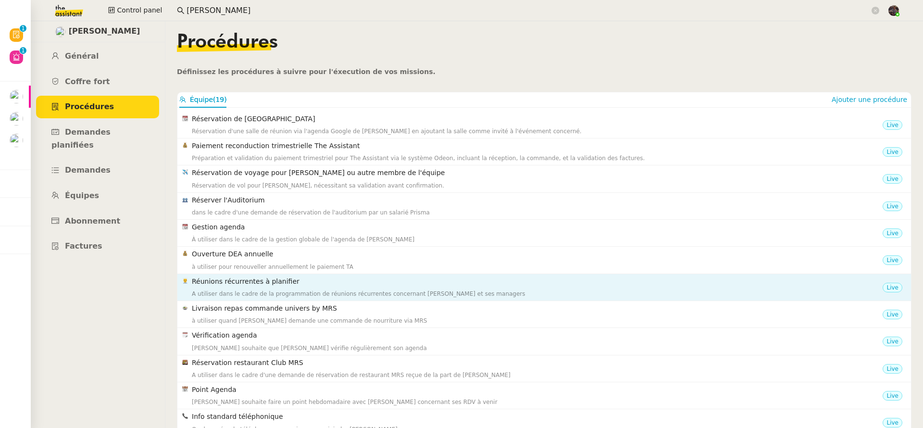
click at [431, 295] on div "A utiliser dans le cadre de la programmation de réunions récurrentes concernant…" at bounding box center [537, 294] width 691 height 10
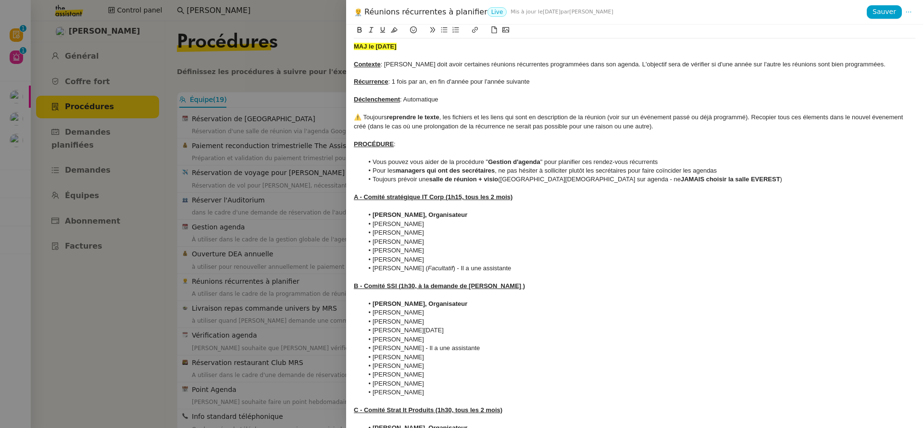
click at [287, 323] on div at bounding box center [461, 214] width 923 height 428
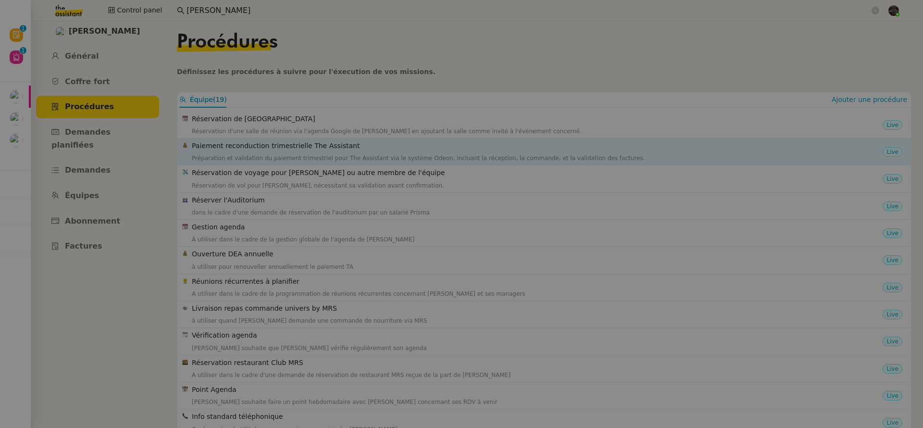
scroll to position [90, 0]
